Goal: Task Accomplishment & Management: Complete application form

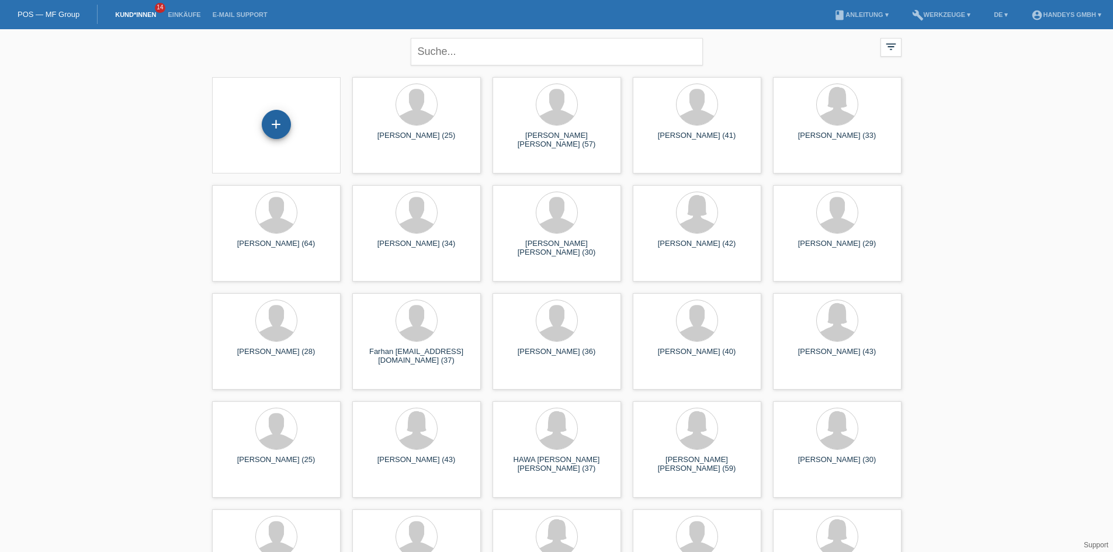
click at [280, 119] on div "+" at bounding box center [276, 124] width 28 height 20
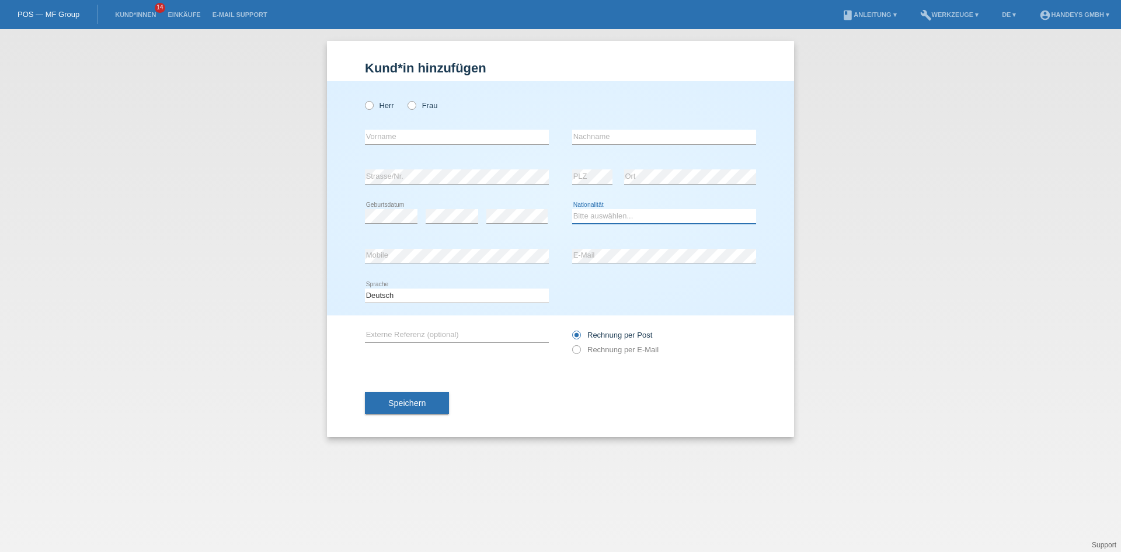
click at [581, 220] on select "Bitte auswählen... Schweiz Deutschland Liechtenstein Österreich ------------ Af…" at bounding box center [664, 216] width 184 height 14
select select "CH"
click at [539, 291] on select "Deutsch Français Italiano English" at bounding box center [457, 296] width 184 height 14
click at [363, 99] on icon at bounding box center [363, 99] width 0 height 0
click at [370, 103] on input "Herr" at bounding box center [369, 105] width 8 height 8
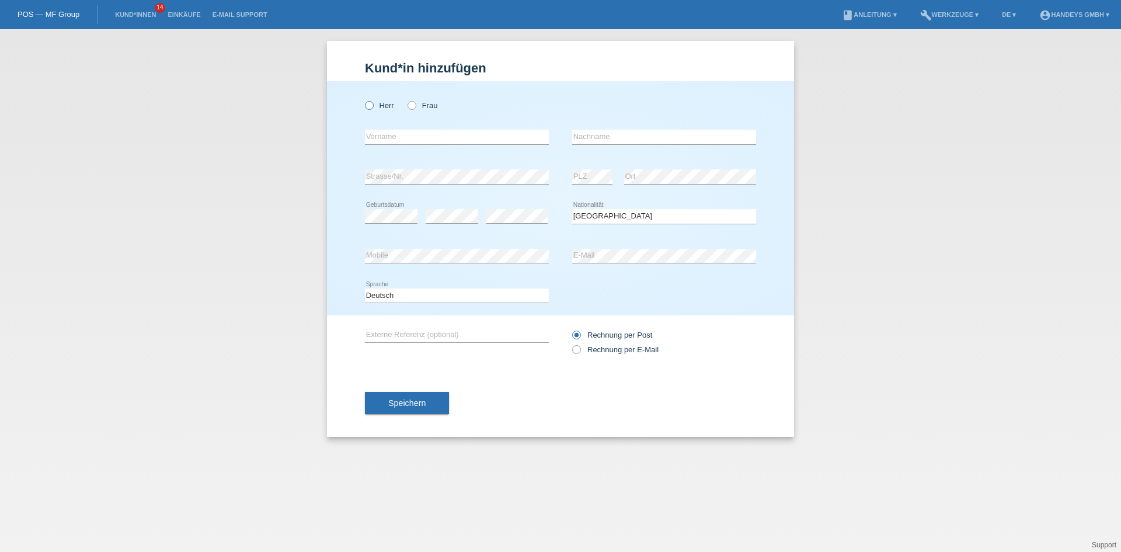
radio input "true"
click at [385, 133] on input "text" at bounding box center [457, 137] width 184 height 15
click at [450, 135] on input "text" at bounding box center [457, 137] width 184 height 15
type input "Ahmet"
type input "Djelili"
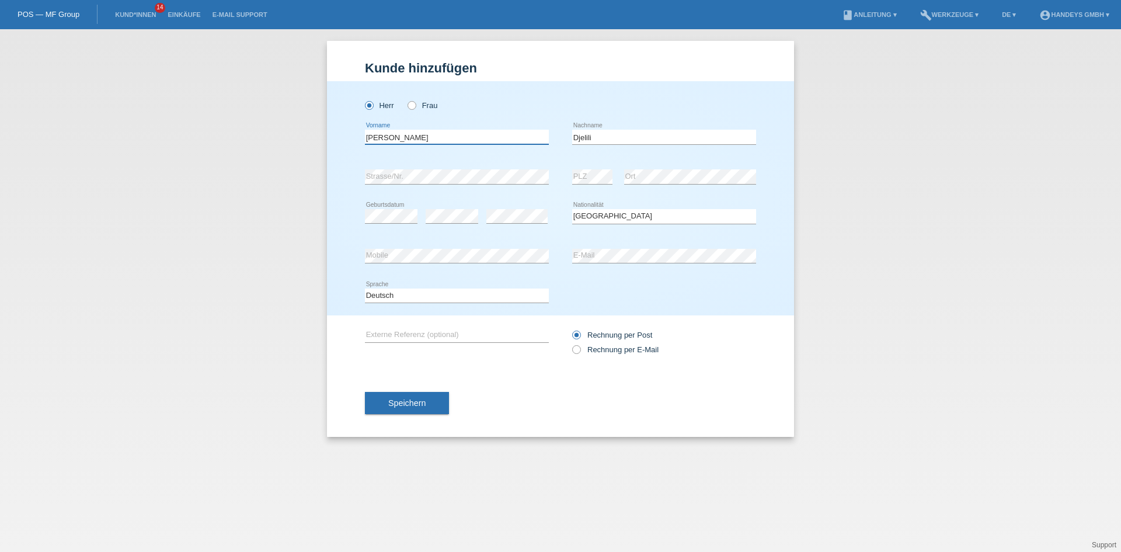
click at [450, 135] on input "Ahmet" at bounding box center [457, 137] width 184 height 15
type input "Amet"
click at [568, 256] on div "error Mobile error E-Mail" at bounding box center [560, 257] width 391 height 40
click at [413, 407] on span "Speichern" at bounding box center [406, 402] width 37 height 9
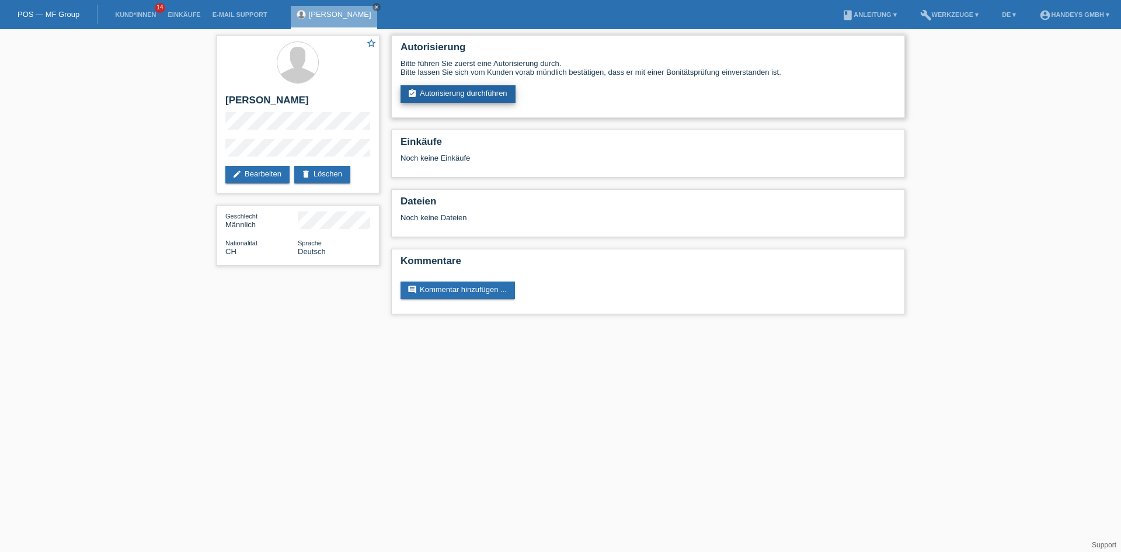
click at [434, 92] on link "assignment_turned_in Autorisierung durchführen" at bounding box center [458, 94] width 115 height 18
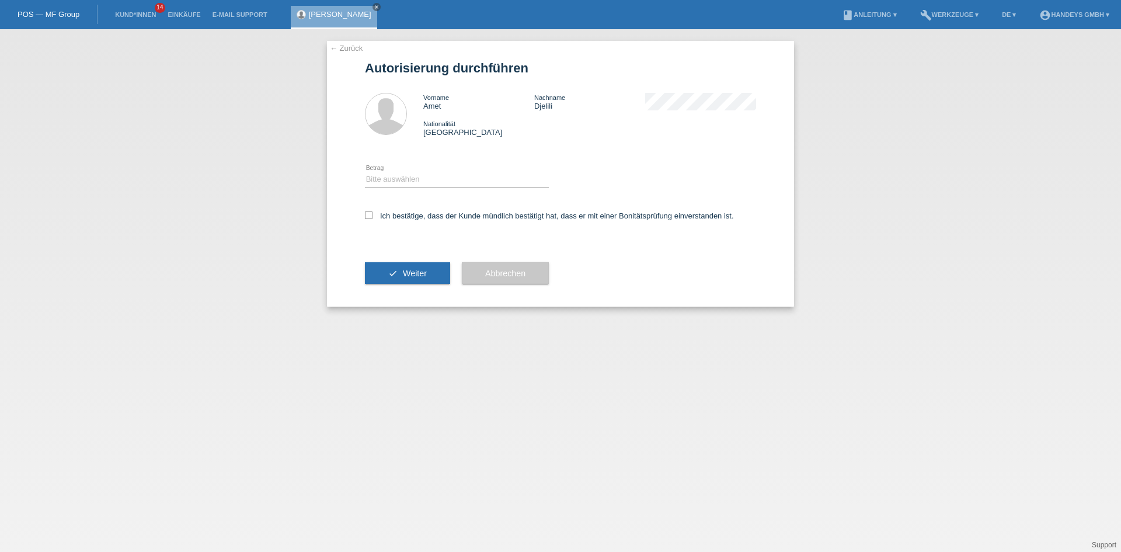
click at [415, 187] on div "Bitte auswählen CHF 1.00 - CHF 499.00 CHF 500.00 - CHF 1'999.00 CHF 2'000.00 - …" at bounding box center [457, 180] width 184 height 40
click at [404, 175] on select "Bitte auswählen CHF 1.00 - CHF 499.00 CHF 500.00 - CHF 1'999.00 CHF 2'000.00 - …" at bounding box center [457, 179] width 184 height 14
select select "3"
click at [365, 172] on select "Bitte auswählen CHF 1.00 - CHF 499.00 CHF 500.00 - CHF 1'999.00 CHF 2'000.00 - …" at bounding box center [457, 179] width 184 height 14
click at [381, 214] on label "Ich bestätige, dass der Kunde mündlich bestätigt hat, dass er mit einer Bonität…" at bounding box center [549, 215] width 369 height 9
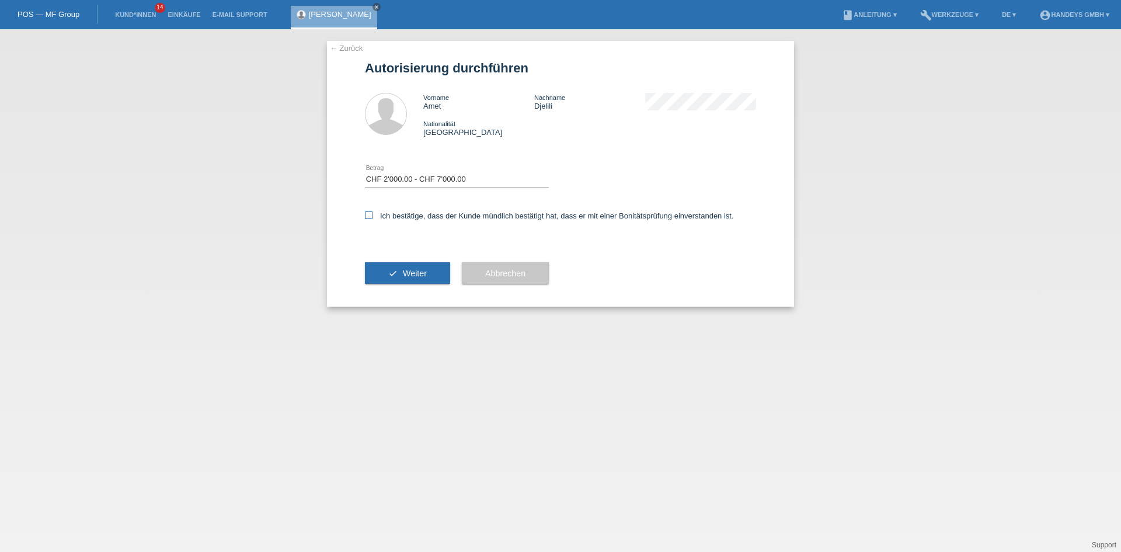
click at [373, 214] on input "Ich bestätige, dass der Kunde mündlich bestätigt hat, dass er mit einer Bonität…" at bounding box center [369, 215] width 8 height 8
checkbox input "true"
click at [391, 266] on button "check Weiter" at bounding box center [407, 273] width 85 height 22
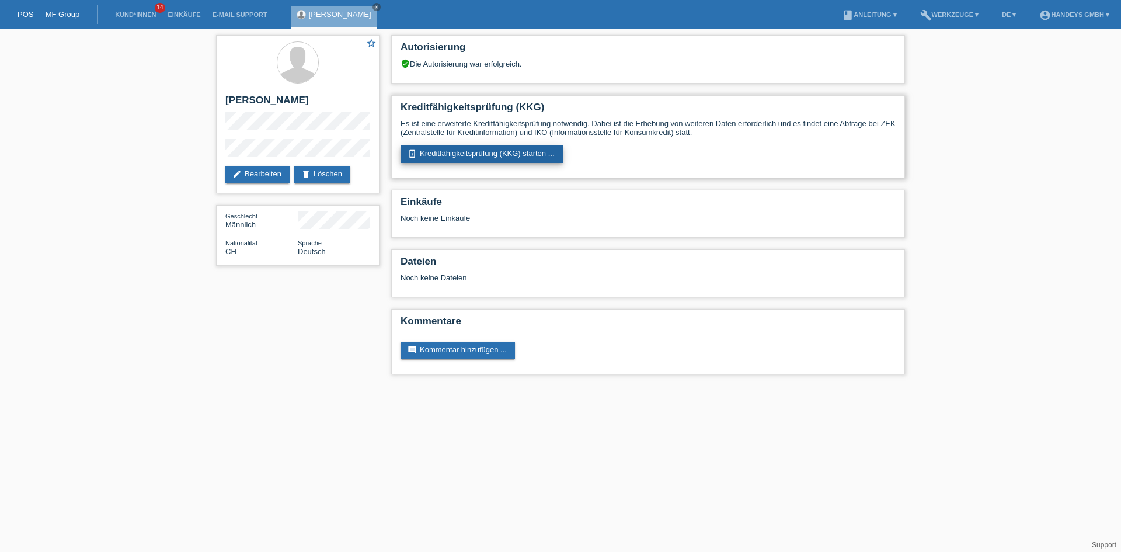
click at [443, 155] on link "perm_device_information Kreditfähigkeitsprüfung (KKG) starten ..." at bounding box center [482, 154] width 162 height 18
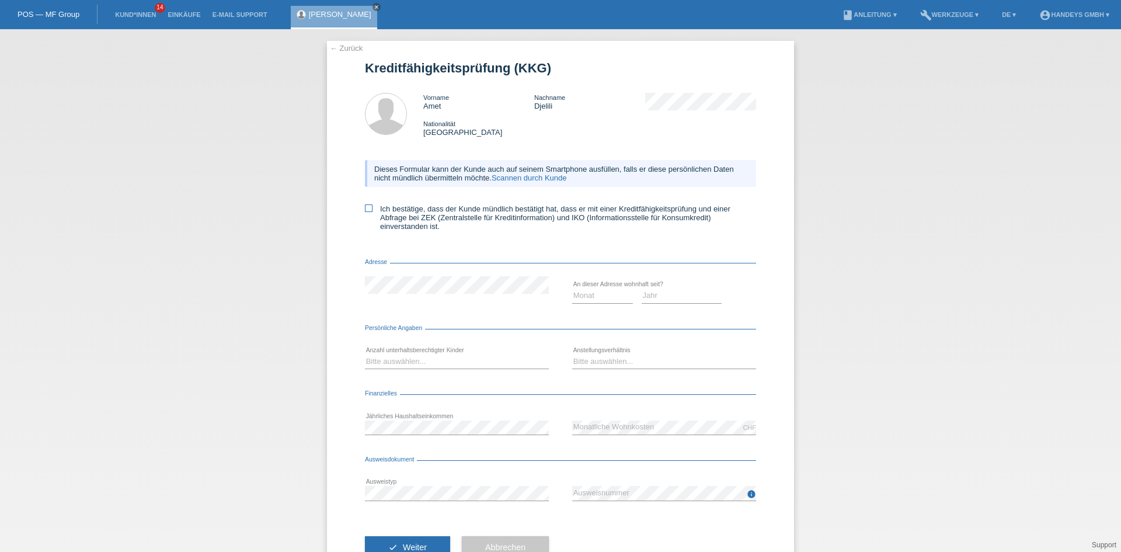
click at [384, 213] on label "Ich bestätige, dass der Kunde mündlich bestätigt hat, dass er mit einer Kreditf…" at bounding box center [560, 217] width 391 height 26
click at [373, 212] on input "Ich bestätige, dass der Kunde mündlich bestätigt hat, dass er mit einer Kreditf…" at bounding box center [369, 208] width 8 height 8
click at [387, 214] on label "Ich bestätige, dass der Kunde mündlich bestätigt hat, dass er mit einer Kreditf…" at bounding box center [560, 217] width 391 height 26
click at [373, 212] on input "Ich bestätige, dass der Kunde mündlich bestätigt hat, dass er mit einer Kreditf…" at bounding box center [369, 208] width 8 height 8
checkbox input "false"
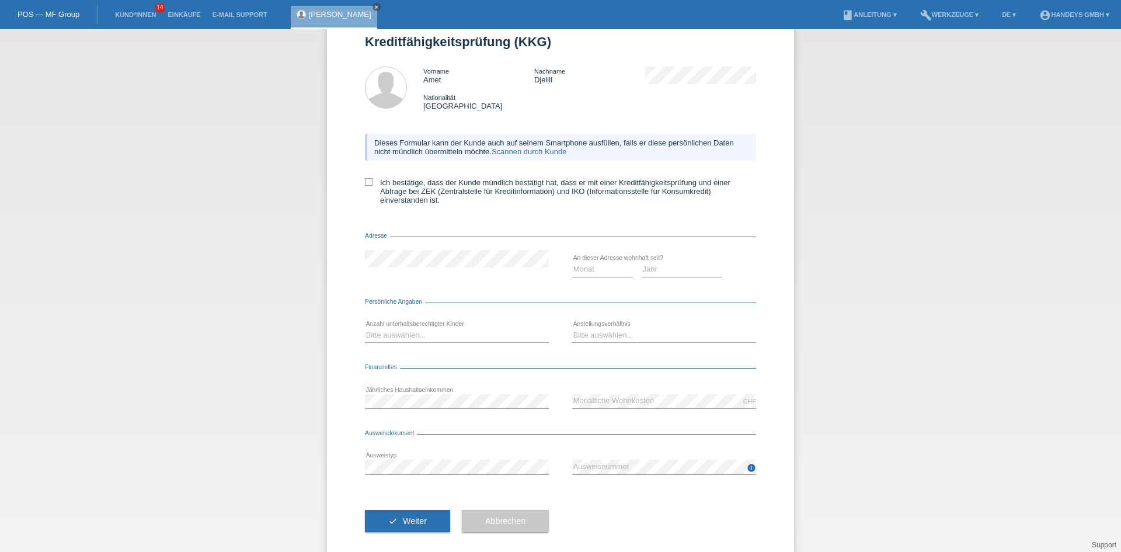
scroll to position [41, 0]
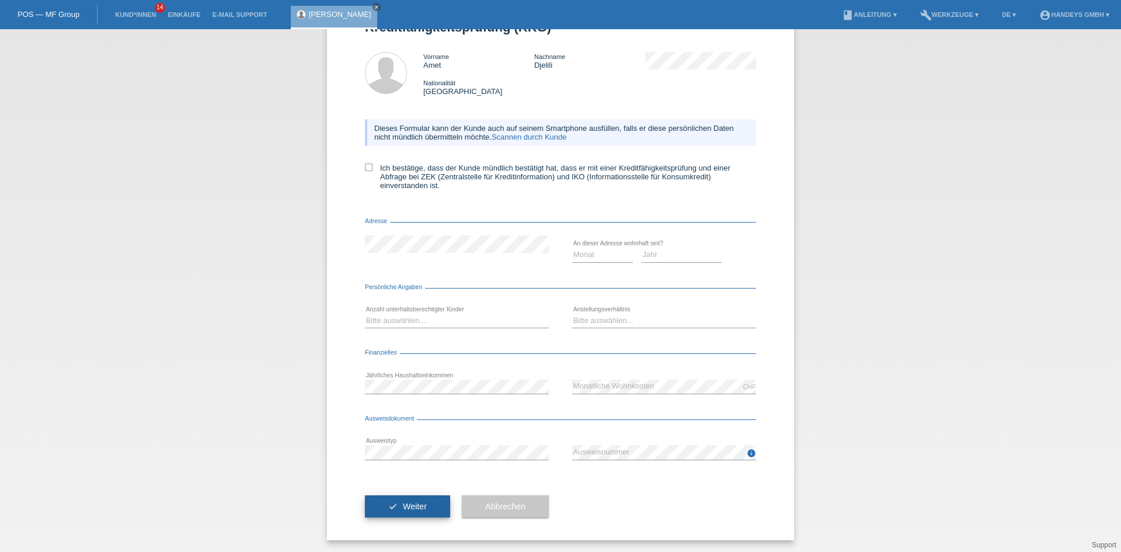
click at [405, 508] on span "Weiter" at bounding box center [415, 506] width 24 height 9
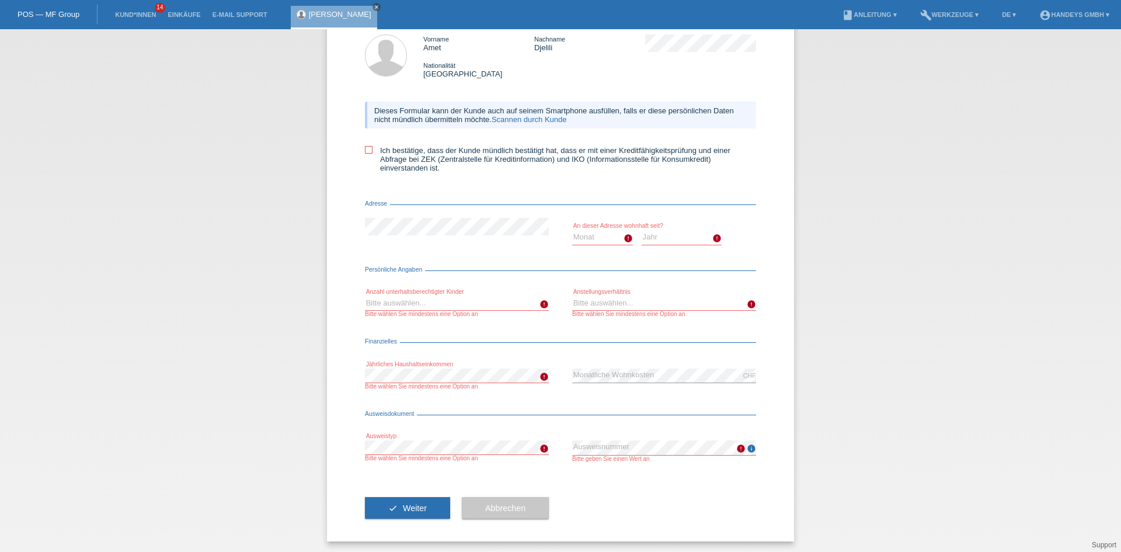
scroll to position [0, 0]
click at [494, 503] on span "Abbrechen" at bounding box center [505, 506] width 40 height 9
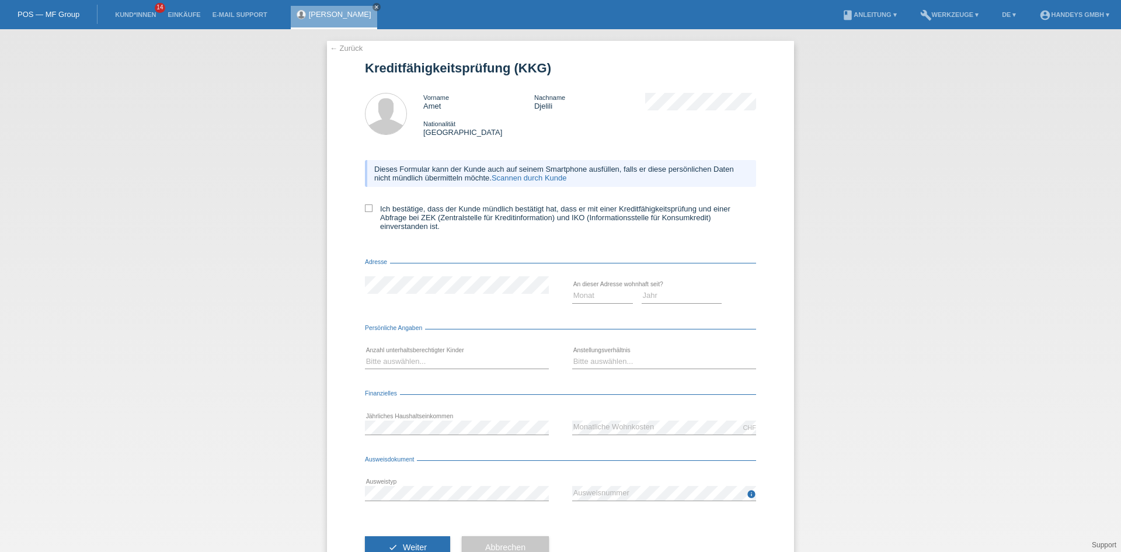
scroll to position [27, 0]
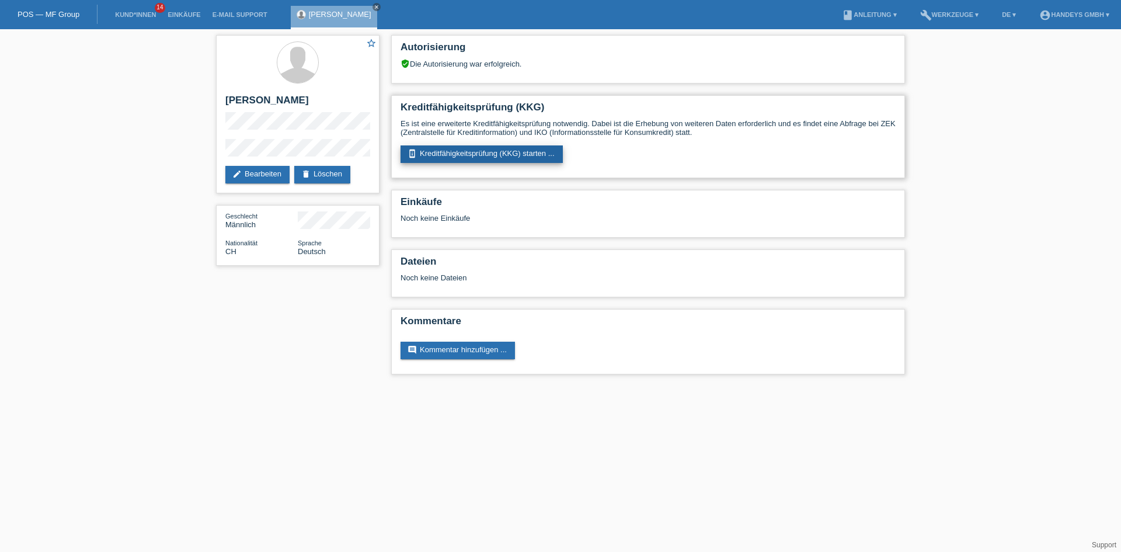
click at [456, 159] on link "perm_device_information Kreditfähigkeitsprüfung (KKG) starten ..." at bounding box center [482, 154] width 162 height 18
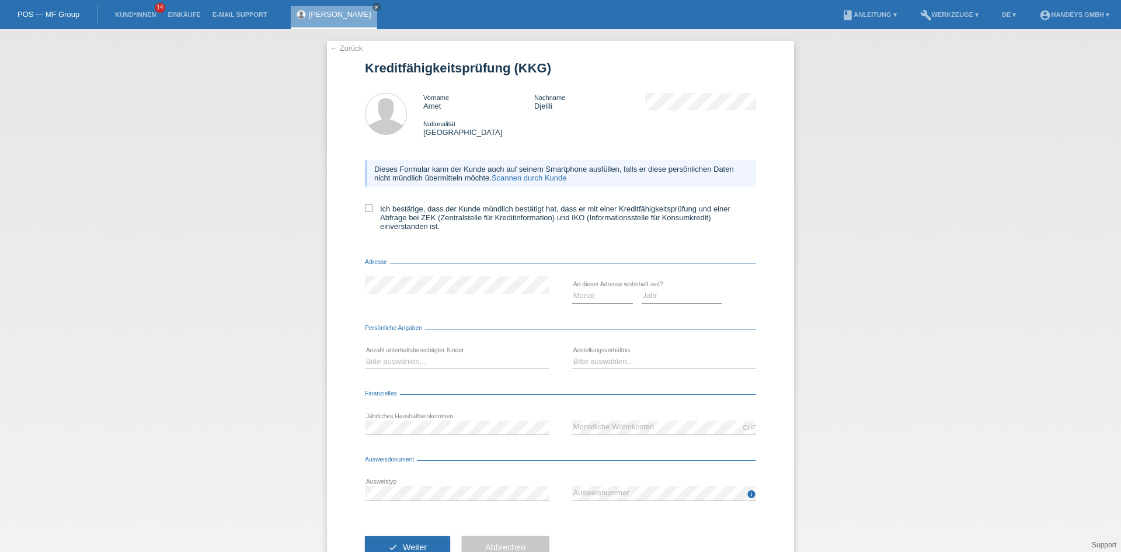
scroll to position [41, 0]
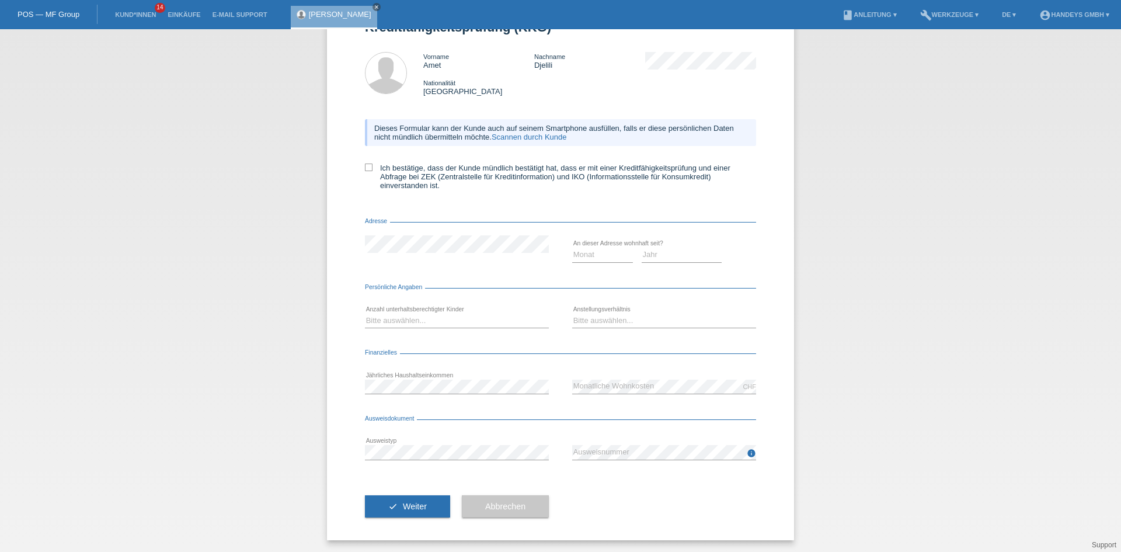
click at [446, 307] on div "Bitte auswählen... 0 1 2 3 4 5 6 7 8 9 error" at bounding box center [457, 321] width 184 height 40
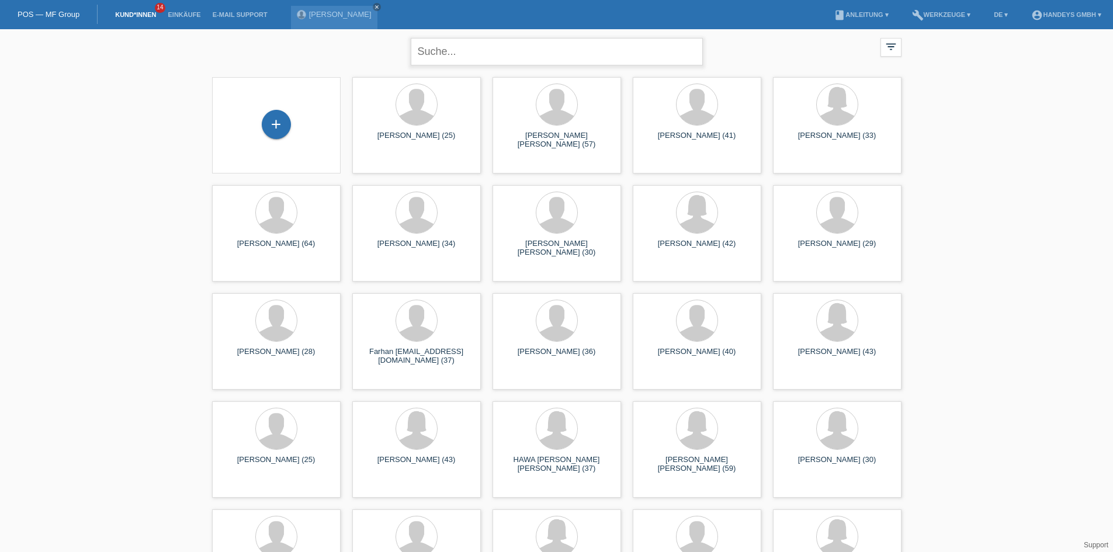
click at [442, 63] on input "text" at bounding box center [557, 51] width 292 height 27
type input "djelili"
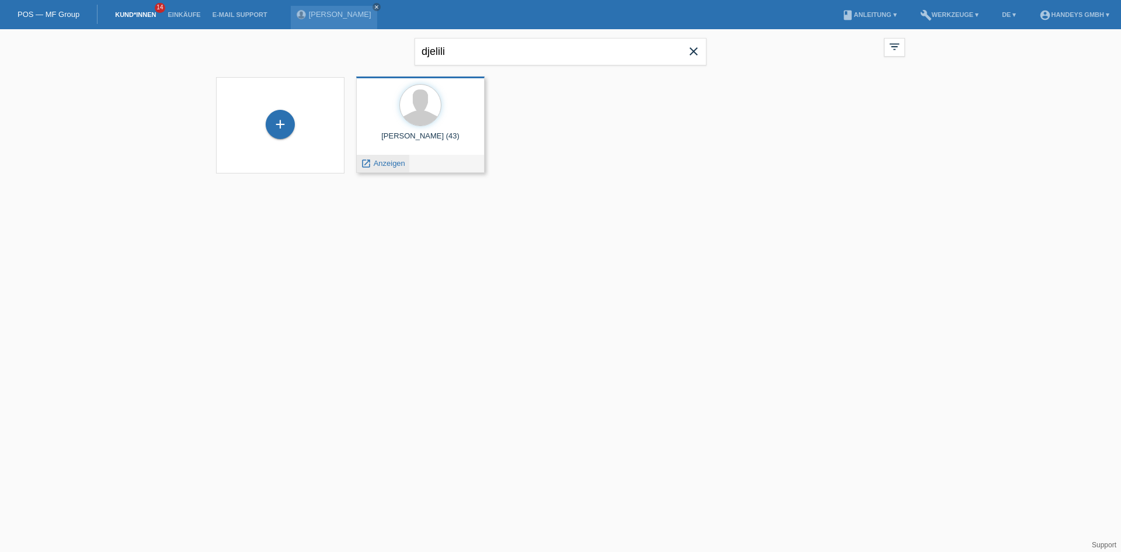
click at [391, 168] on div "launch Anzeigen" at bounding box center [383, 164] width 53 height 18
click at [381, 163] on span "Anzeigen" at bounding box center [390, 163] width 32 height 9
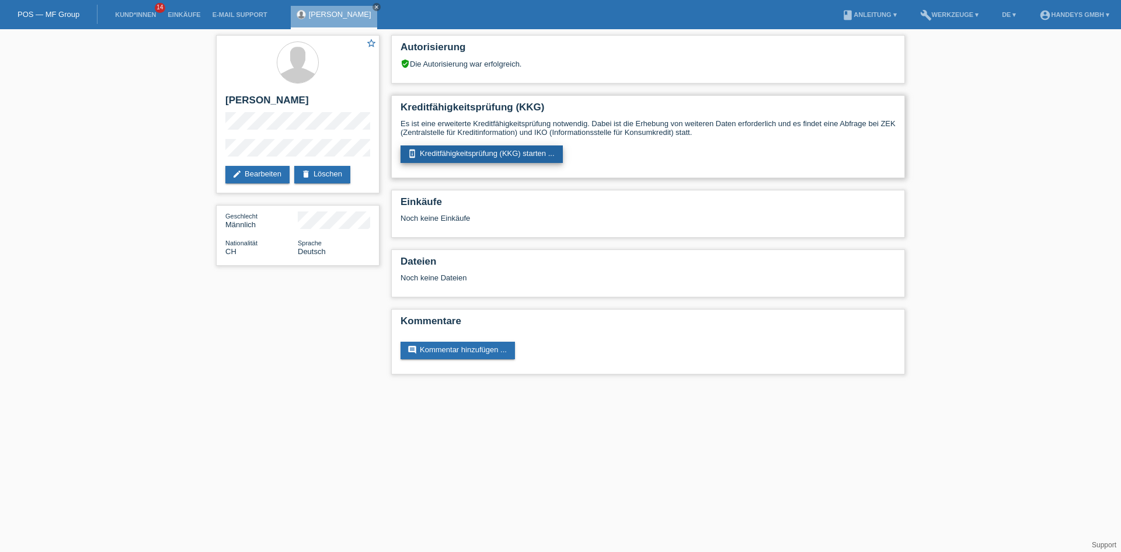
click at [431, 157] on link "perm_device_information Kreditfähigkeitsprüfung (KKG) starten ..." at bounding box center [482, 154] width 162 height 18
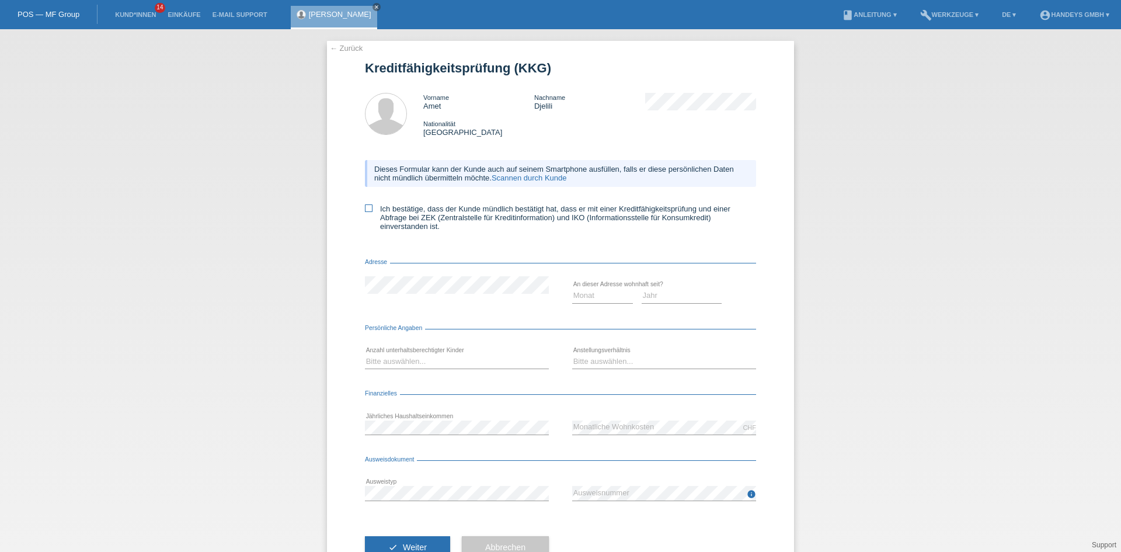
scroll to position [41, 0]
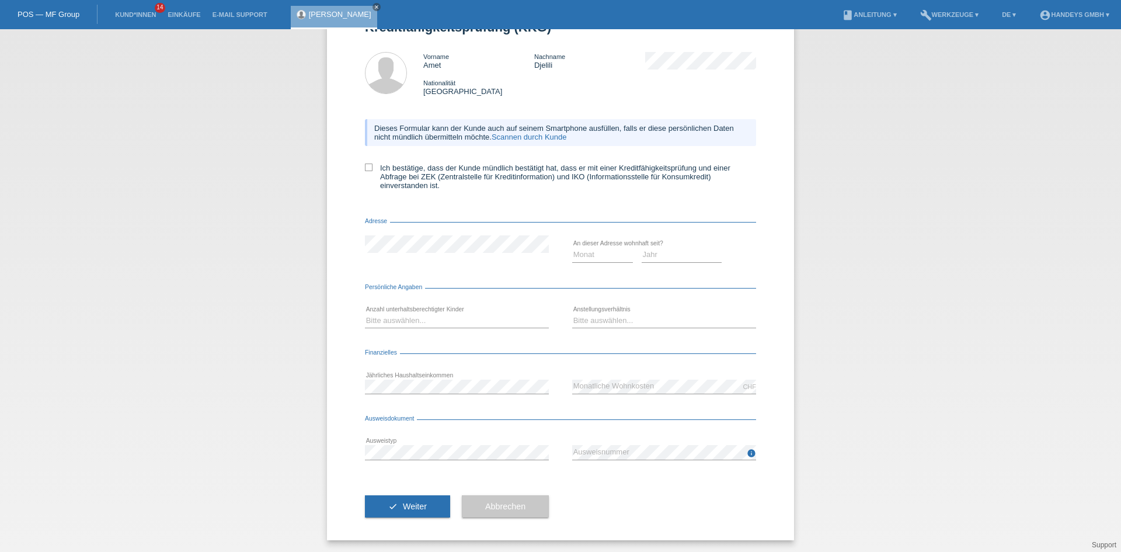
click at [542, 141] on link "Scannen durch Kunde" at bounding box center [529, 137] width 75 height 9
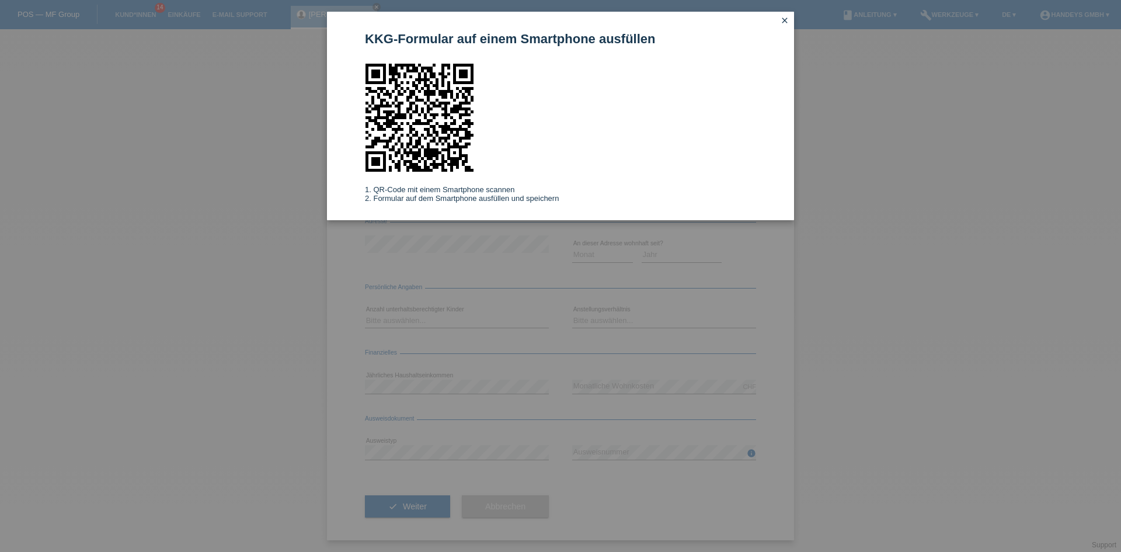
click at [1016, 221] on div "KKG-Formular auf einem Smartphone ausfüllen 1. QR-Code mit einem Smartphone sca…" at bounding box center [560, 276] width 1121 height 552
click at [784, 17] on icon "close" at bounding box center [784, 20] width 9 height 9
